Goal: Transaction & Acquisition: Purchase product/service

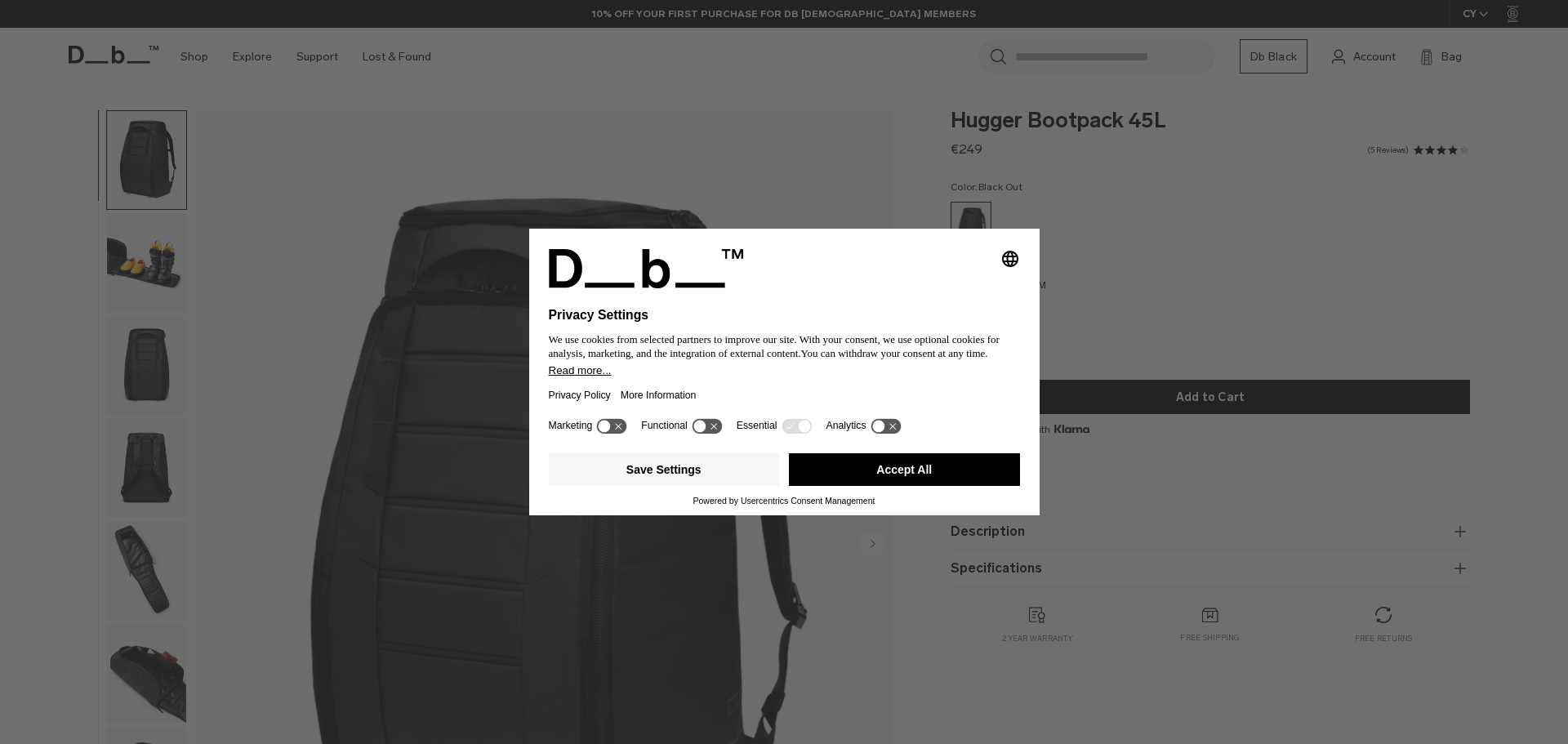
drag, startPoint x: 909, startPoint y: 468, endPoint x: 884, endPoint y: 453, distance: 29.2
click at [909, 468] on button "Accept All" at bounding box center [905, 469] width 231 height 33
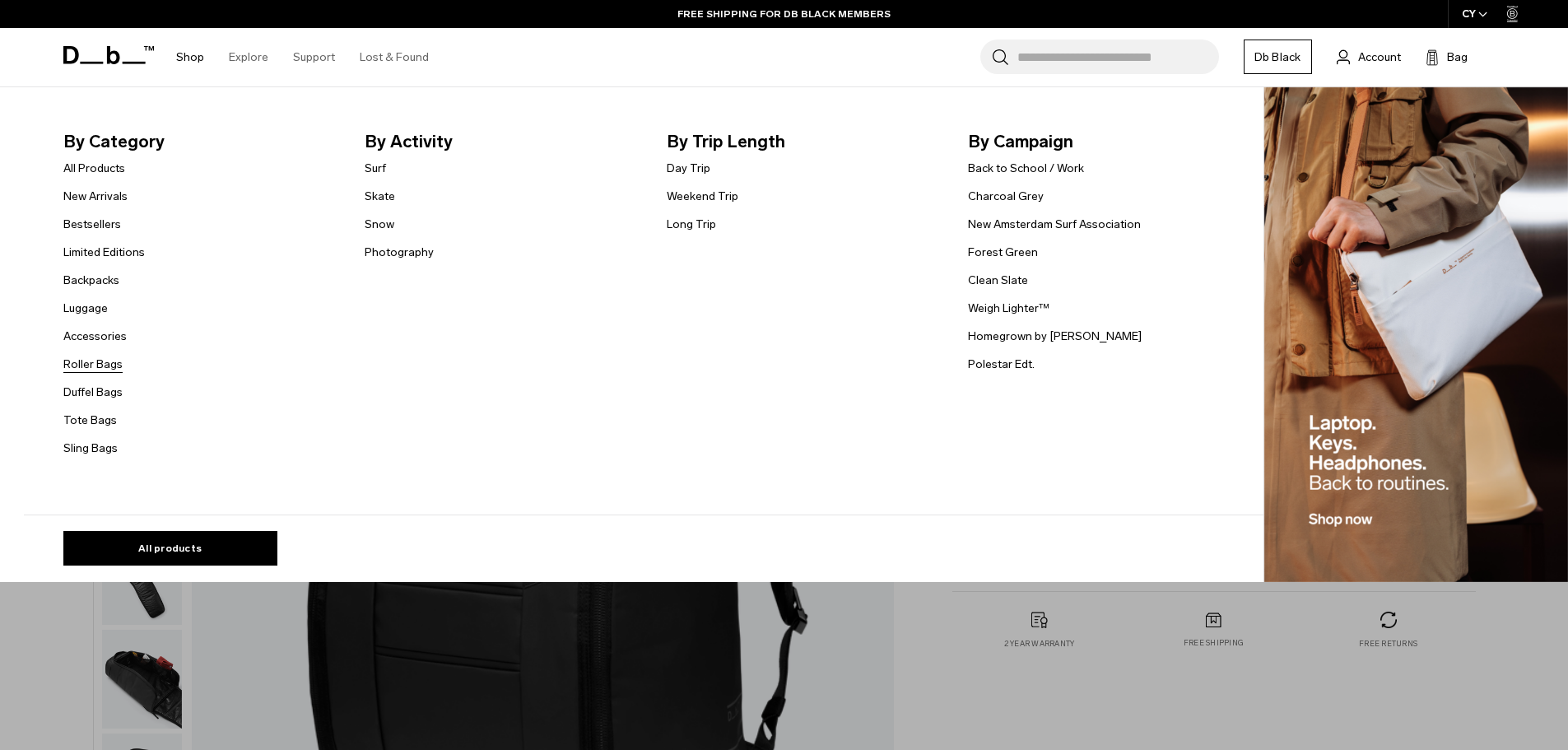
click at [101, 365] on link "Roller Bags" at bounding box center [93, 364] width 60 height 17
